Goal: Find specific page/section: Find specific page/section

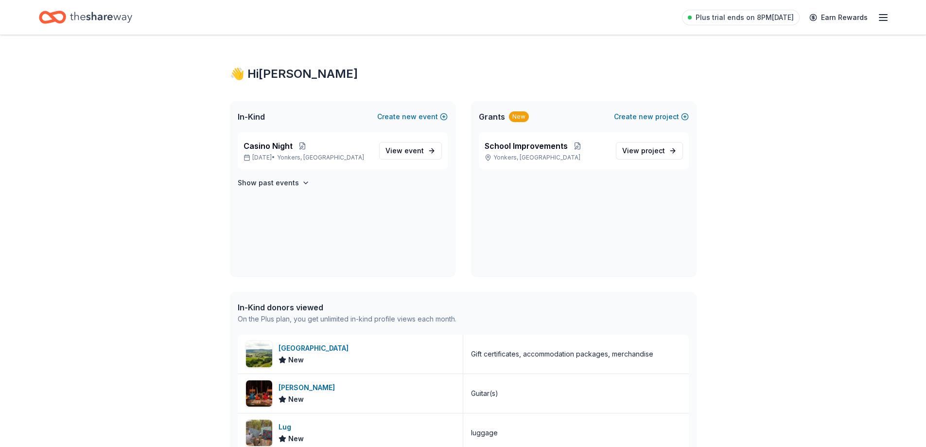
click at [887, 18] on line "button" at bounding box center [884, 18] width 8 height 0
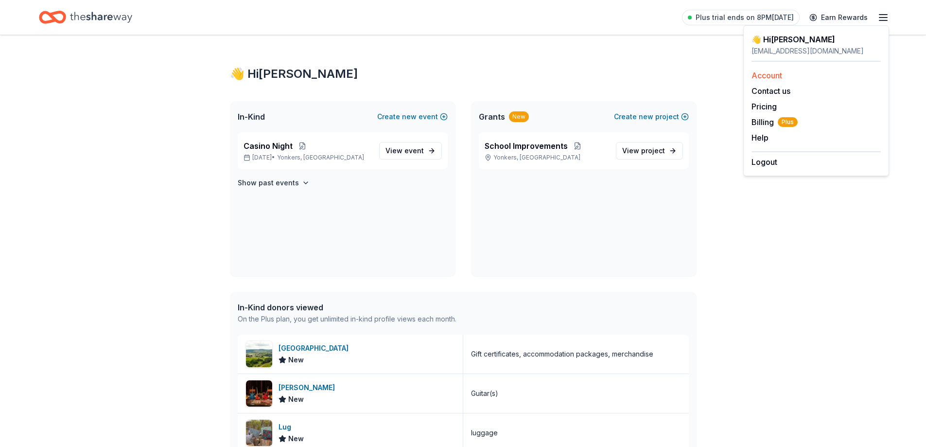
click at [771, 76] on link "Account" at bounding box center [767, 76] width 31 height 10
click at [761, 74] on link "Account" at bounding box center [767, 76] width 31 height 10
click at [756, 272] on div "👋 Hi Angelina In-Kind Create new event Casino Night Mar 06, 2026 • Yonkers, NY …" at bounding box center [463, 430] width 926 height 790
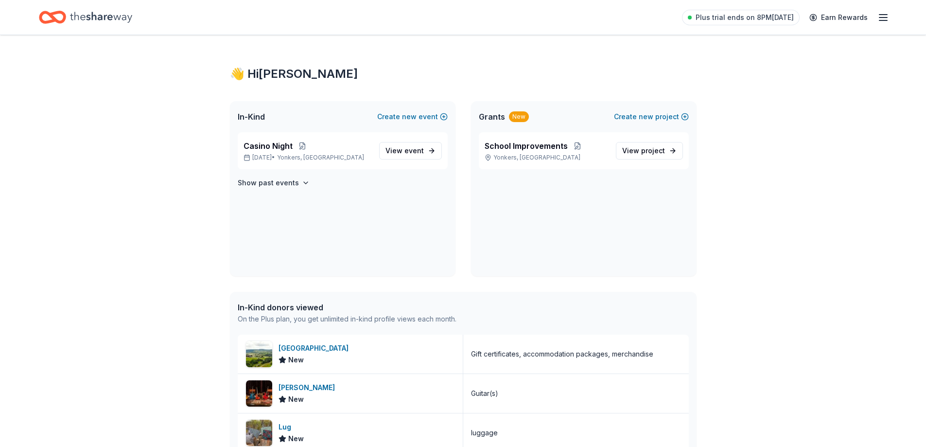
click at [292, 72] on div "👋 Hi Angelina" at bounding box center [463, 74] width 467 height 16
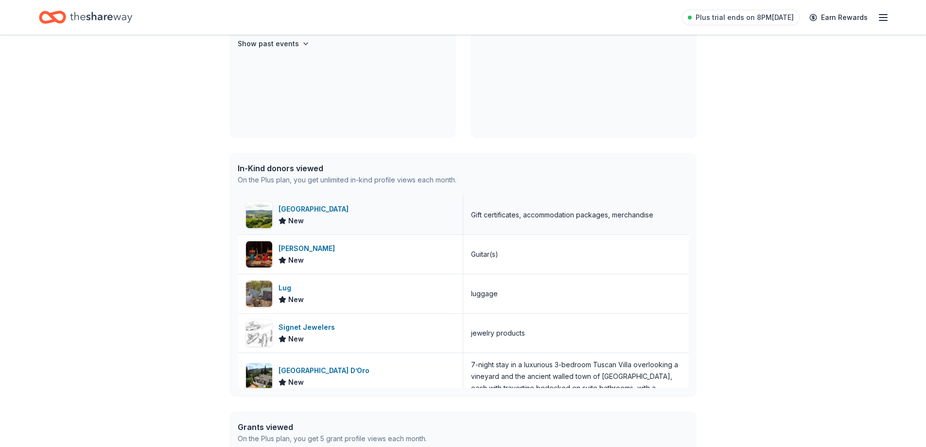
scroll to position [292, 0]
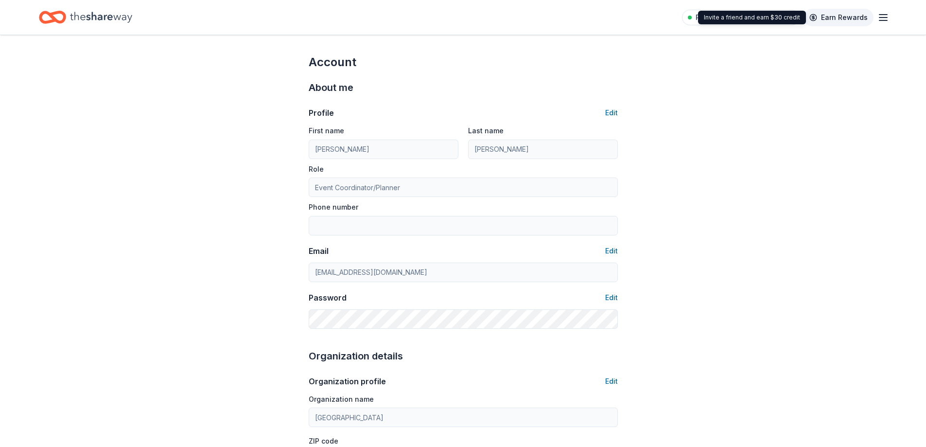
click at [838, 18] on link "Earn Rewards" at bounding box center [839, 18] width 70 height 18
click at [885, 16] on icon "button" at bounding box center [884, 18] width 12 height 12
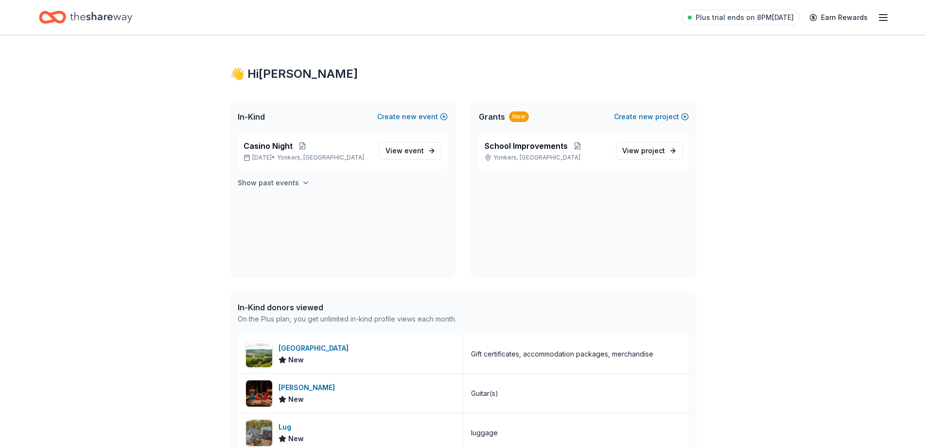
click at [285, 181] on h4 "Show past events" at bounding box center [268, 183] width 61 height 12
click at [414, 152] on span "event" at bounding box center [414, 150] width 19 height 8
